Goal: Task Accomplishment & Management: Complete application form

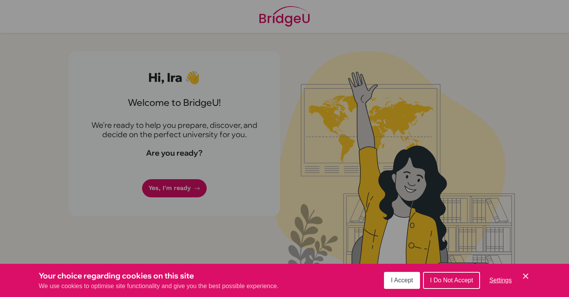
click at [210, 176] on div "Cookie Preferences" at bounding box center [284, 148] width 569 height 297
click at [169, 186] on div "Cookie Preferences" at bounding box center [284, 148] width 569 height 297
click at [404, 280] on span "I Accept" at bounding box center [402, 280] width 22 height 7
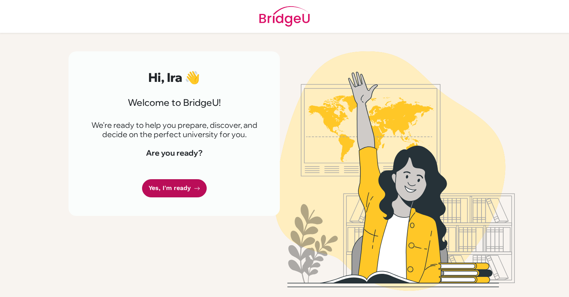
click at [162, 183] on link "Yes, I'm ready" at bounding box center [174, 188] width 65 height 18
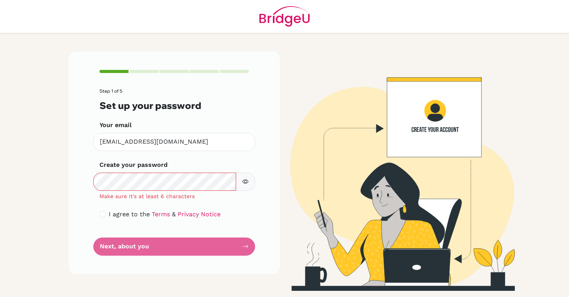
click at [244, 181] on icon "button" at bounding box center [245, 182] width 3 height 3
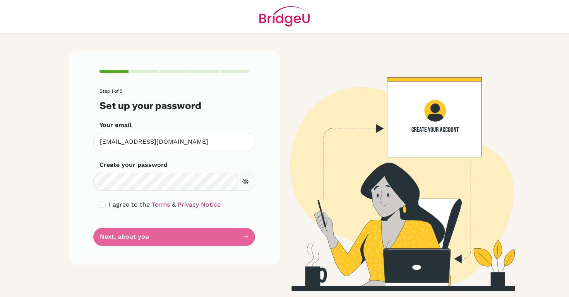
click at [244, 185] on icon "button" at bounding box center [245, 182] width 6 height 6
click at [94, 210] on div "Step 1 of 5 Set up your password Your email cis250020@studentscis.com Invalid e…" at bounding box center [173, 157] width 211 height 213
click at [103, 207] on input "checkbox" at bounding box center [102, 205] width 6 height 6
checkbox input "true"
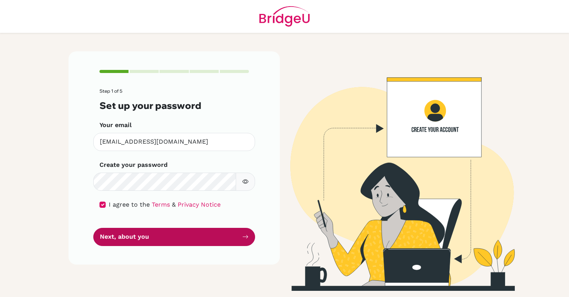
click at [103, 243] on button "Next, about you" at bounding box center [174, 237] width 162 height 18
